Goal: Check status: Check status

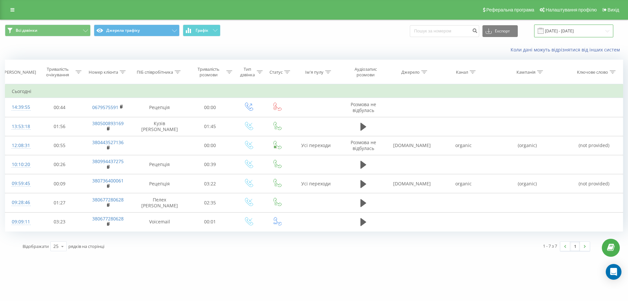
click at [561, 28] on input "[DATE] - [DATE]" at bounding box center [573, 31] width 79 height 13
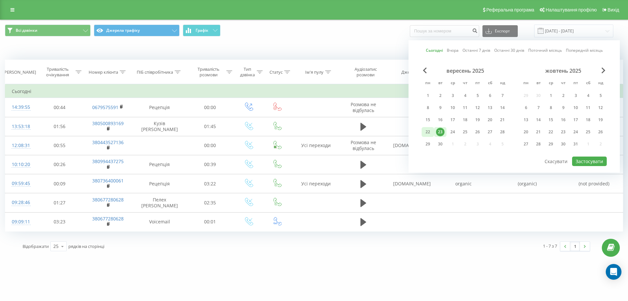
click at [426, 132] on div "22" at bounding box center [428, 132] width 9 height 9
click at [585, 159] on button "Застосувати" at bounding box center [589, 160] width 35 height 9
type input "[DATE] - [DATE]"
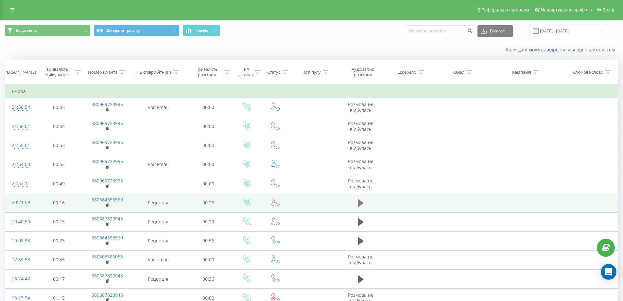
click at [362, 202] on icon at bounding box center [361, 203] width 6 height 8
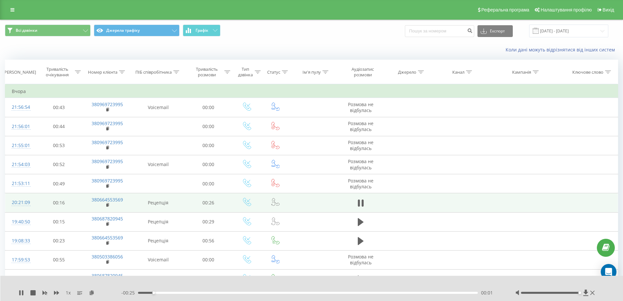
drag, startPoint x: 552, startPoint y: 292, endPoint x: 578, endPoint y: 292, distance: 25.5
click at [578, 292] on div at bounding box center [550, 293] width 59 height 2
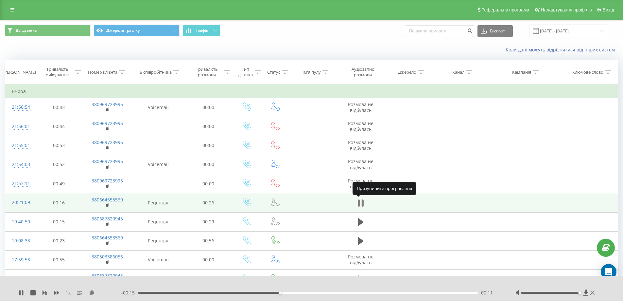
click at [360, 202] on icon at bounding box center [361, 202] width 6 height 9
click at [362, 206] on icon at bounding box center [361, 202] width 6 height 9
click at [362, 206] on icon at bounding box center [363, 202] width 2 height 7
click at [362, 206] on icon at bounding box center [361, 202] width 6 height 9
click at [362, 206] on icon at bounding box center [363, 202] width 2 height 7
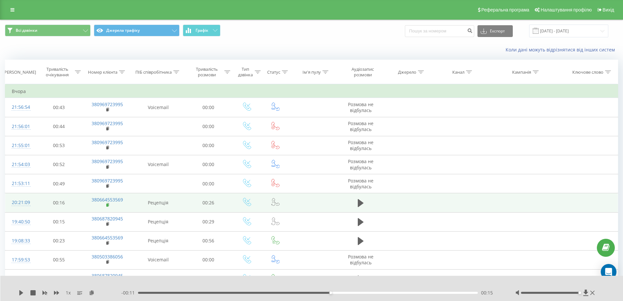
click at [108, 205] on rect at bounding box center [107, 205] width 2 height 3
